Goal: Task Accomplishment & Management: Complete application form

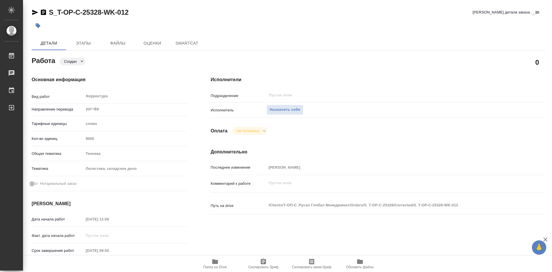
type textarea "x"
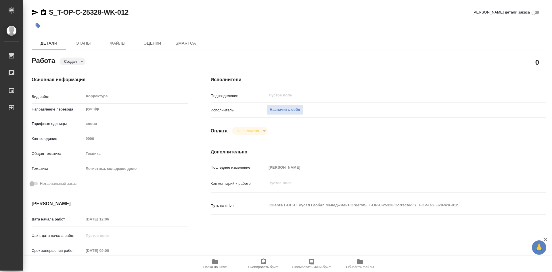
type textarea "x"
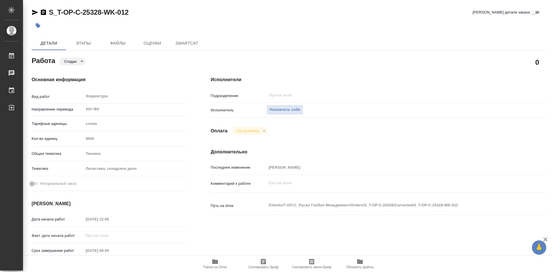
type textarea "x"
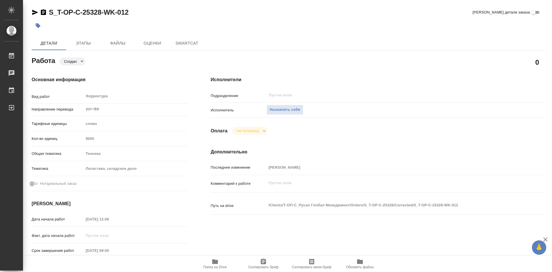
type textarea "x"
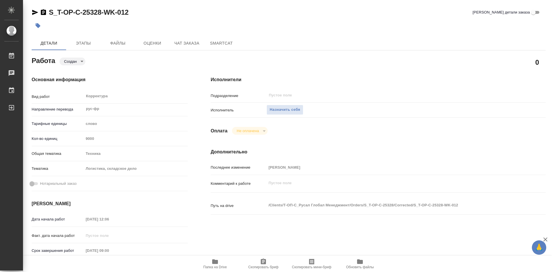
scroll to position [29, 0]
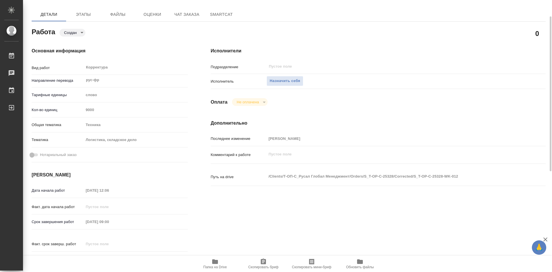
type textarea "x"
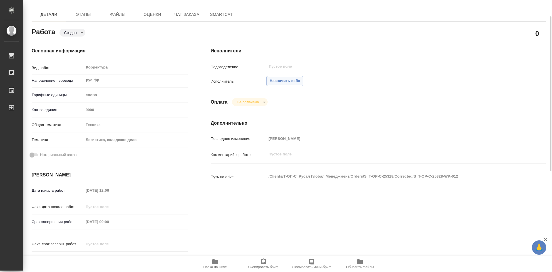
type textarea "x"
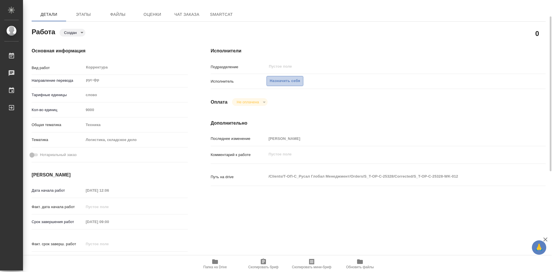
click at [290, 83] on span "Назначить себя" at bounding box center [285, 81] width 30 height 7
type textarea "x"
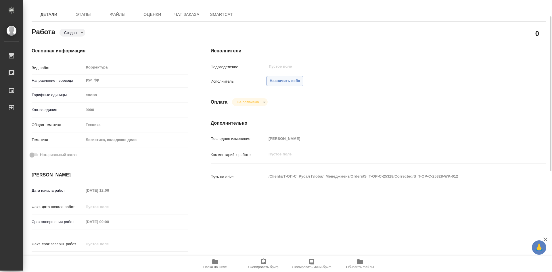
type textarea "x"
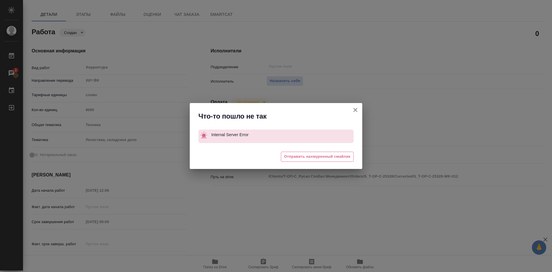
click at [355, 110] on icon "button" at bounding box center [355, 110] width 4 height 4
type textarea "x"
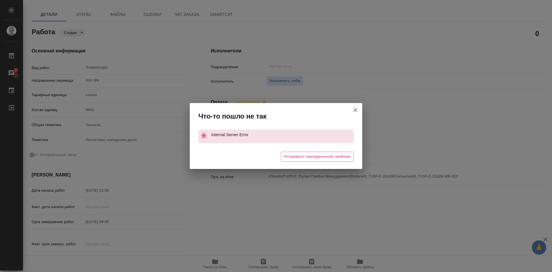
type textarea "x"
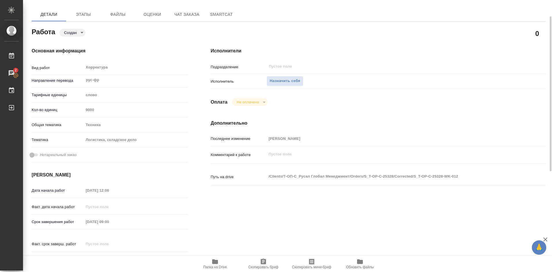
scroll to position [0, 0]
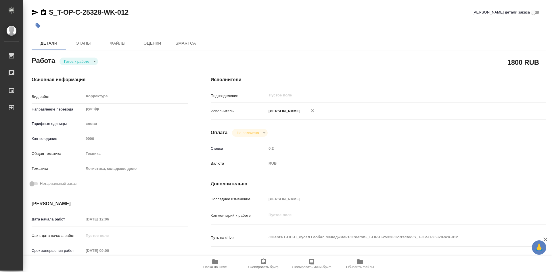
type textarea "x"
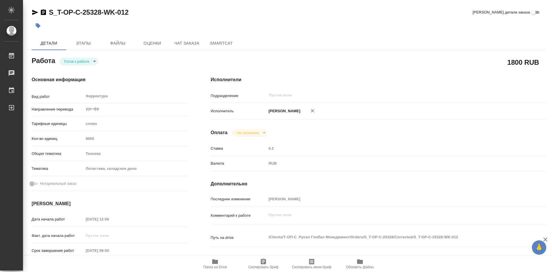
type textarea "x"
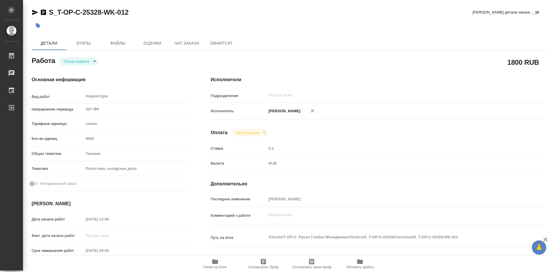
type textarea "x"
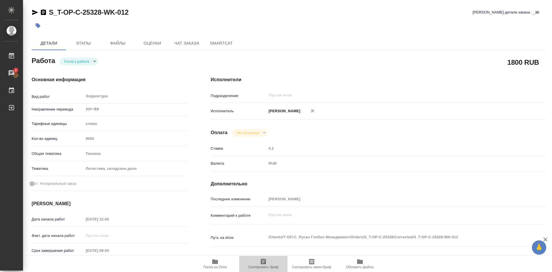
click at [266, 262] on icon "button" at bounding box center [263, 261] width 5 height 6
